Goal: Find specific page/section: Find specific page/section

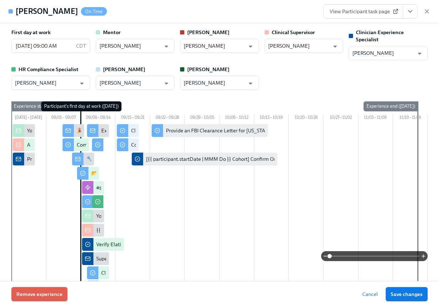
scroll to position [1364, 0]
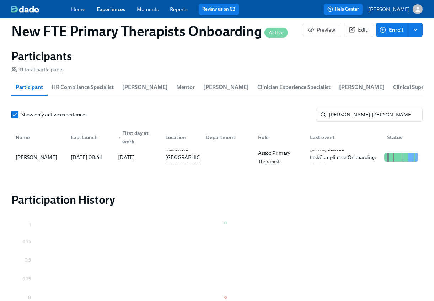
scroll to position [0, 4180]
click at [114, 9] on link "Experiences" at bounding box center [111, 9] width 29 height 6
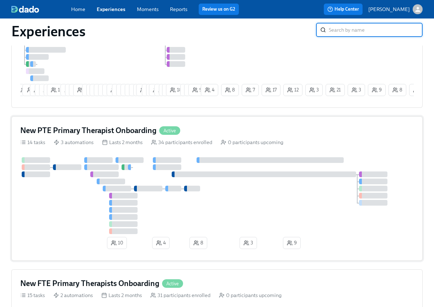
scroll to position [119, 0]
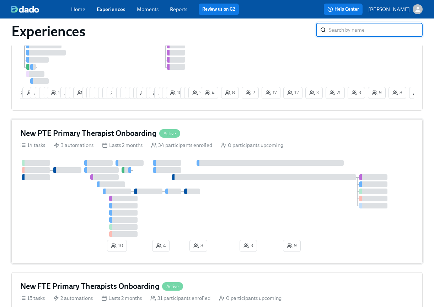
click at [221, 136] on div "New PTE Primary Therapist Onboarding Active" at bounding box center [216, 133] width 393 height 11
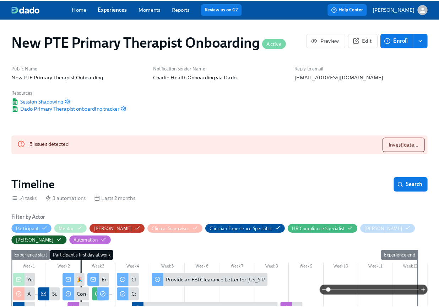
scroll to position [0, 3589]
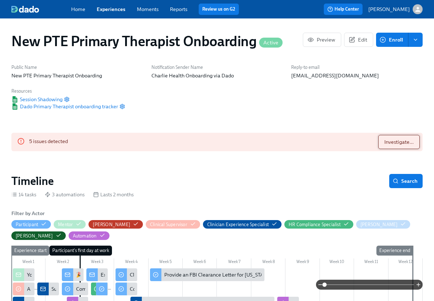
click at [392, 139] on span "Investigate..." at bounding box center [398, 142] width 29 height 7
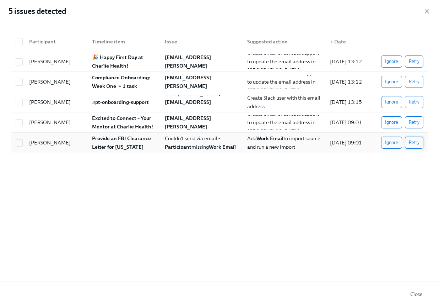
click at [415, 139] on span "Retry" at bounding box center [414, 142] width 11 height 7
click at [415, 102] on span "Retry" at bounding box center [414, 101] width 11 height 7
click at [415, 81] on span "Retry" at bounding box center [414, 81] width 11 height 7
click at [414, 57] on button "Retry" at bounding box center [414, 61] width 18 height 12
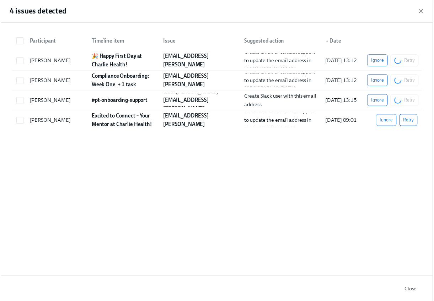
scroll to position [0, 3737]
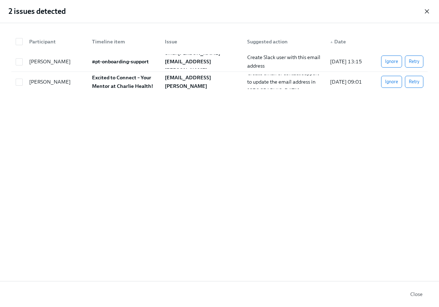
click at [425, 12] on icon "button" at bounding box center [426, 11] width 7 height 7
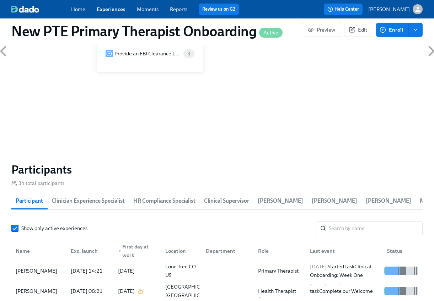
scroll to position [570, 0]
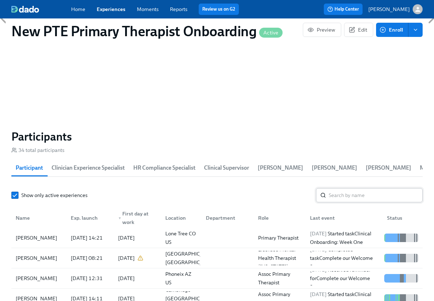
click at [354, 197] on input "search" at bounding box center [376, 195] width 94 height 14
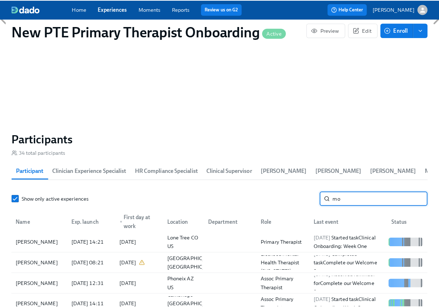
scroll to position [0, 3737]
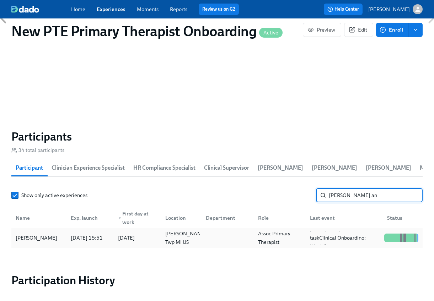
type input "[PERSON_NAME] an"
click at [37, 236] on div "[PERSON_NAME]" at bounding box center [36, 238] width 47 height 9
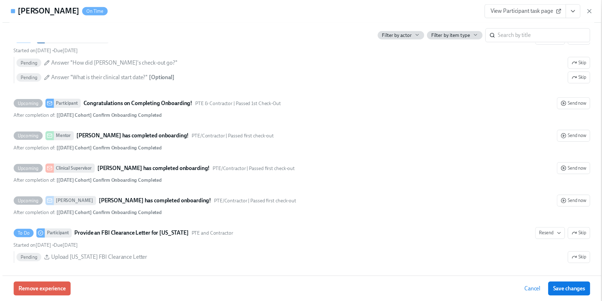
scroll to position [1538, 0]
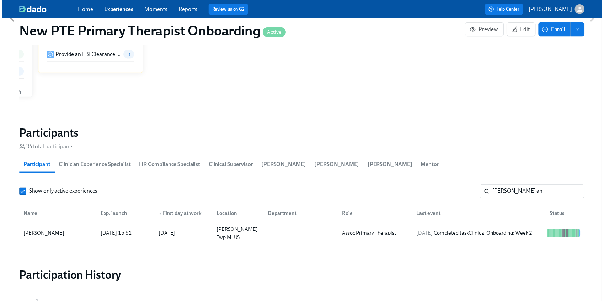
scroll to position [0, 3573]
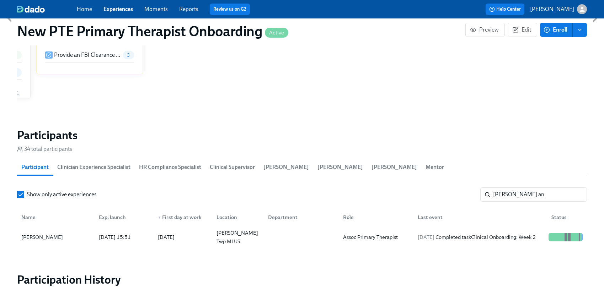
click at [123, 4] on div "Home Experiences Moments Reports Review us on G2" at bounding box center [204, 9] width 255 height 11
click at [125, 9] on link "Experiences" at bounding box center [117, 9] width 29 height 7
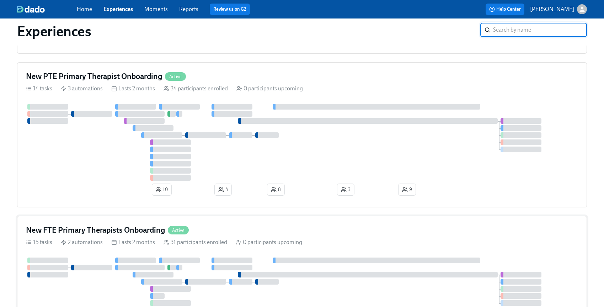
scroll to position [212, 0]
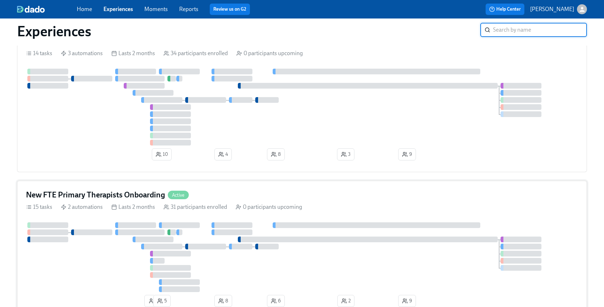
click at [251, 194] on div "New FTE Primary Therapists Onboarding Active" at bounding box center [302, 194] width 552 height 11
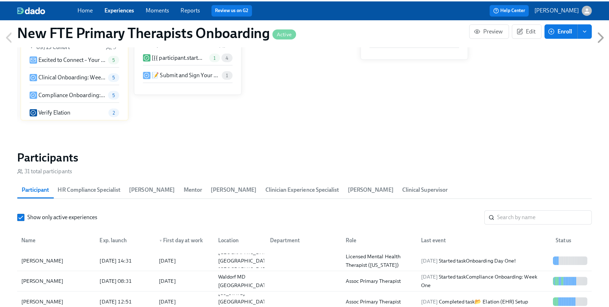
scroll to position [0, 3589]
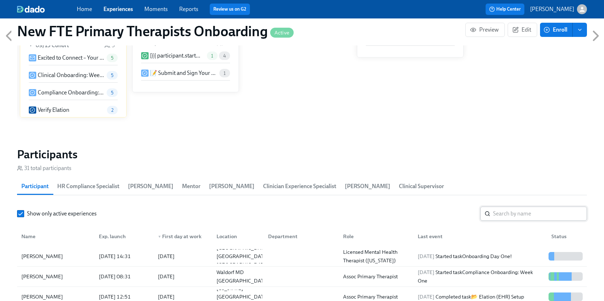
click at [439, 217] on input "search" at bounding box center [540, 214] width 94 height 14
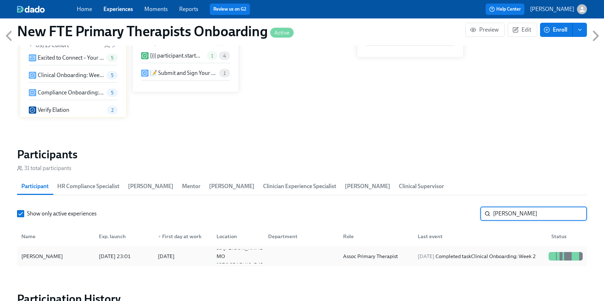
type input "[PERSON_NAME]"
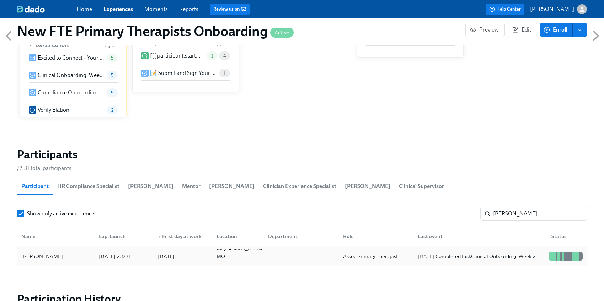
click at [87, 258] on div "[PERSON_NAME]" at bounding box center [55, 256] width 75 height 14
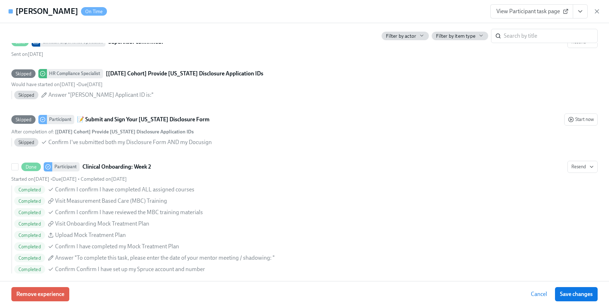
scroll to position [1276, 0]
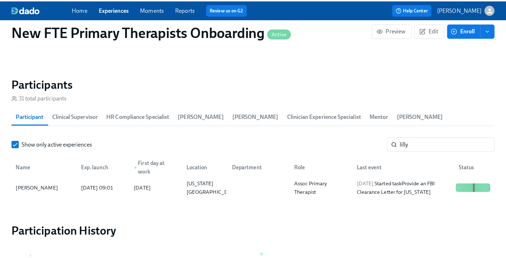
scroll to position [683, 0]
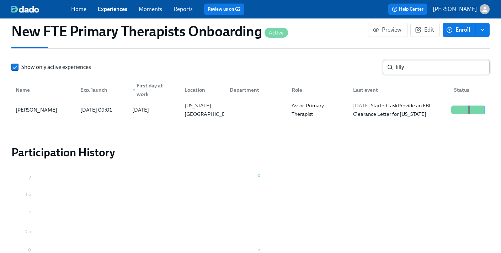
click at [423, 60] on input "lilly" at bounding box center [442, 67] width 94 height 14
type input "l"
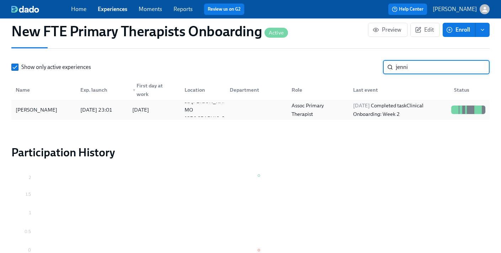
type input "jenni"
click at [55, 103] on div "[PERSON_NAME]" at bounding box center [44, 110] width 62 height 14
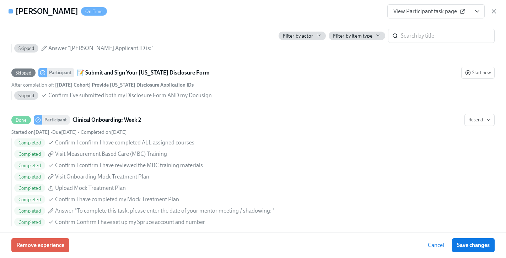
scroll to position [1180, 0]
